Goal: Information Seeking & Learning: Learn about a topic

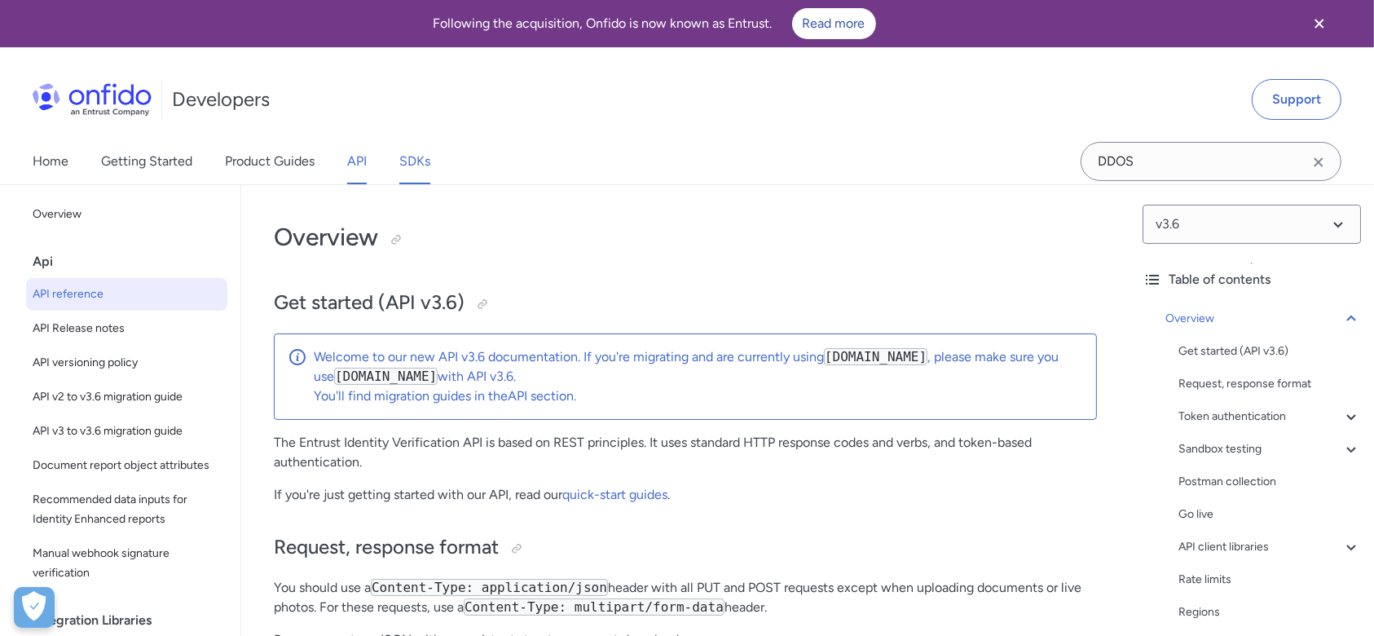
click at [416, 174] on link "SDKs" at bounding box center [414, 162] width 31 height 46
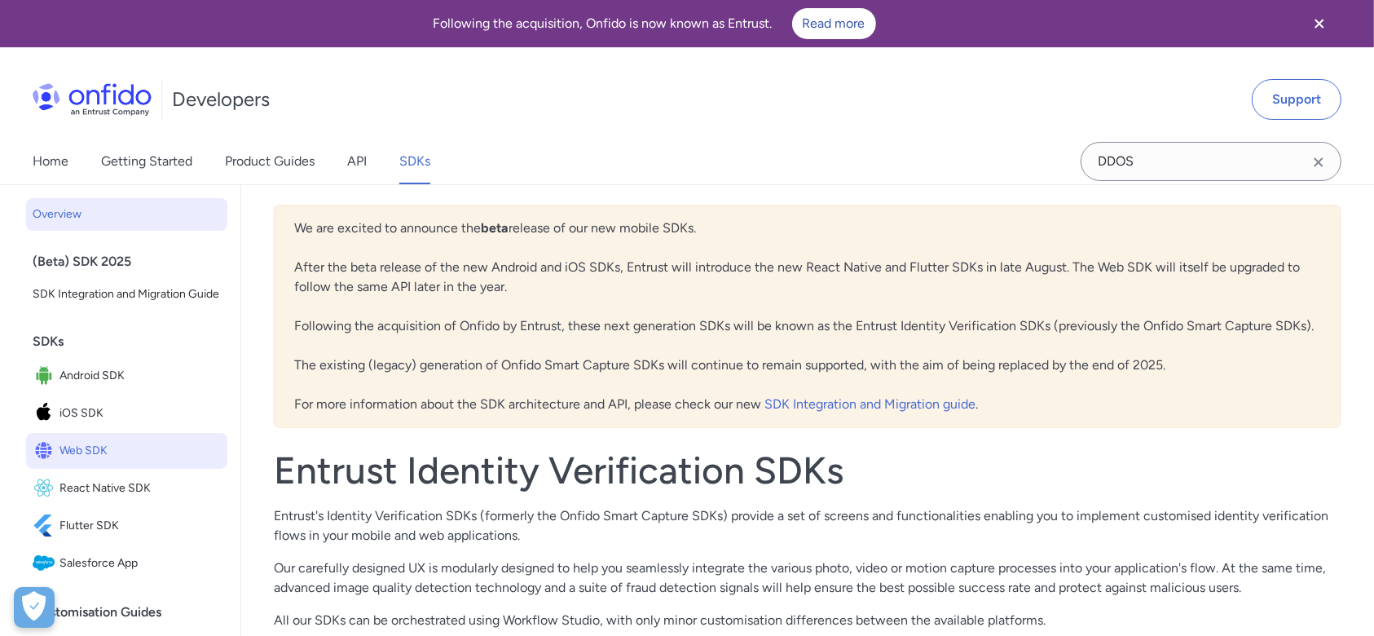
click at [110, 462] on span "Web SDK" at bounding box center [139, 450] width 161 height 23
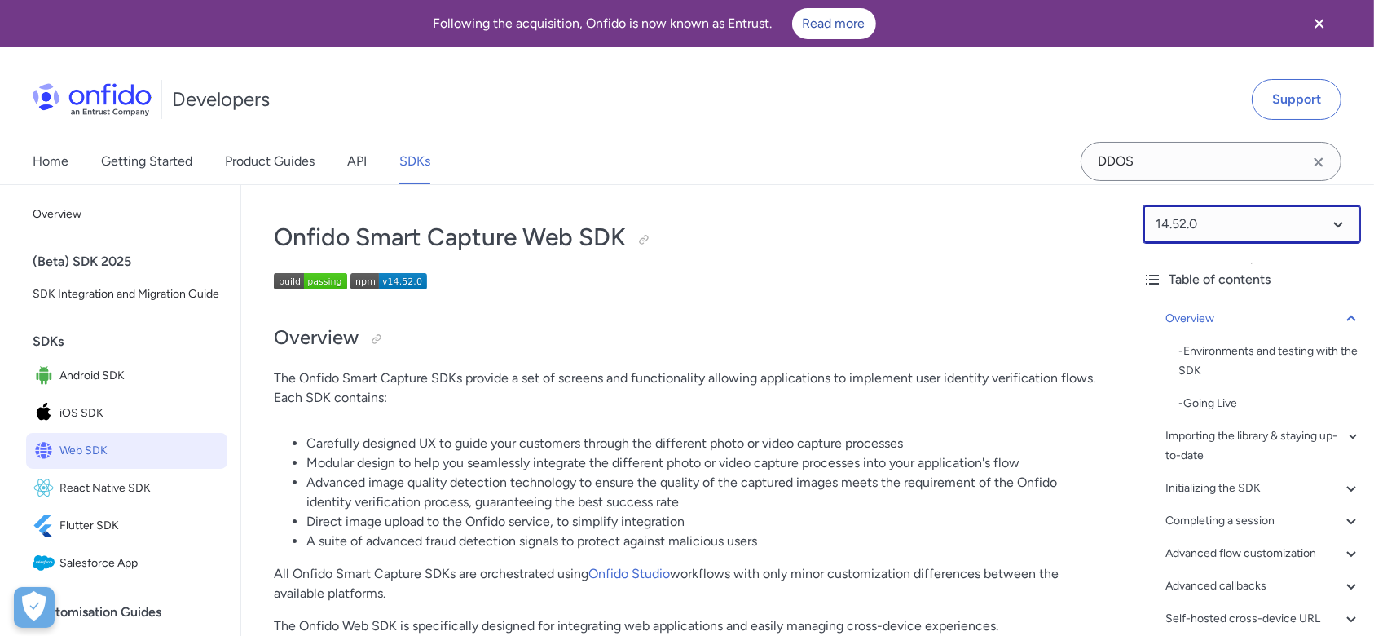
click at [1246, 227] on select at bounding box center [1252, 224] width 218 height 39
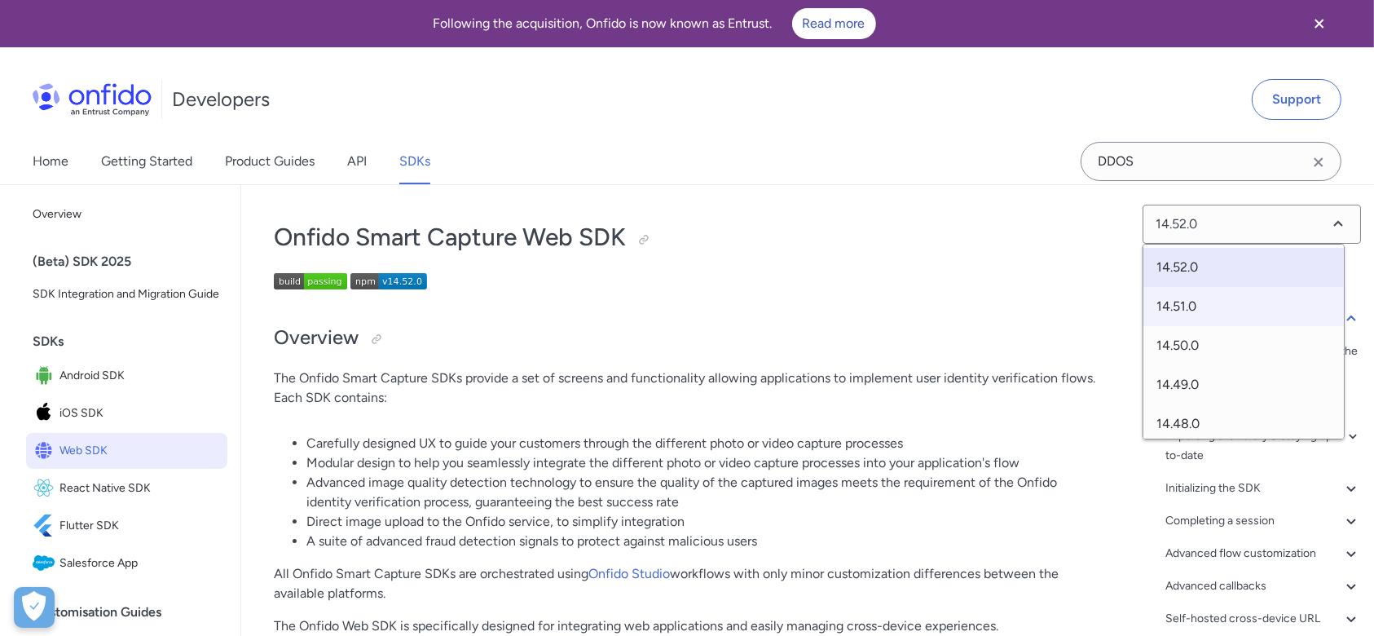
click at [1189, 319] on span "14.51.0" at bounding box center [1243, 306] width 200 height 39
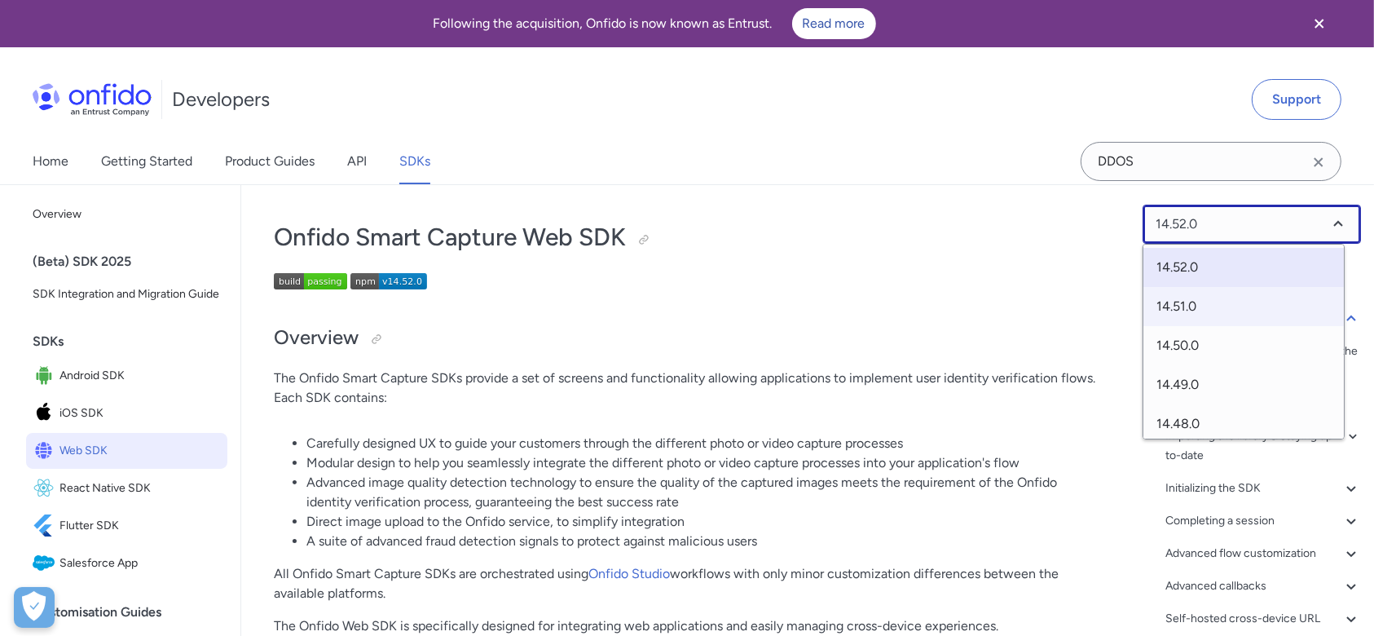
select select "14.51.0"
